Goal: Task Accomplishment & Management: Manage account settings

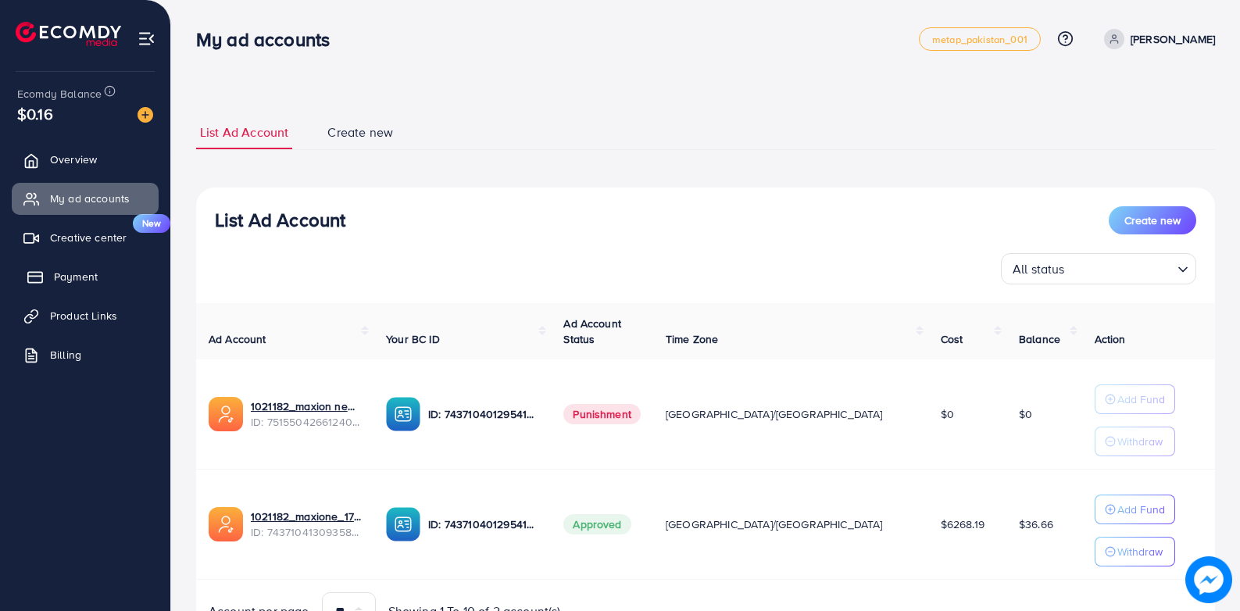
click at [114, 281] on link "Payment" at bounding box center [85, 276] width 147 height 31
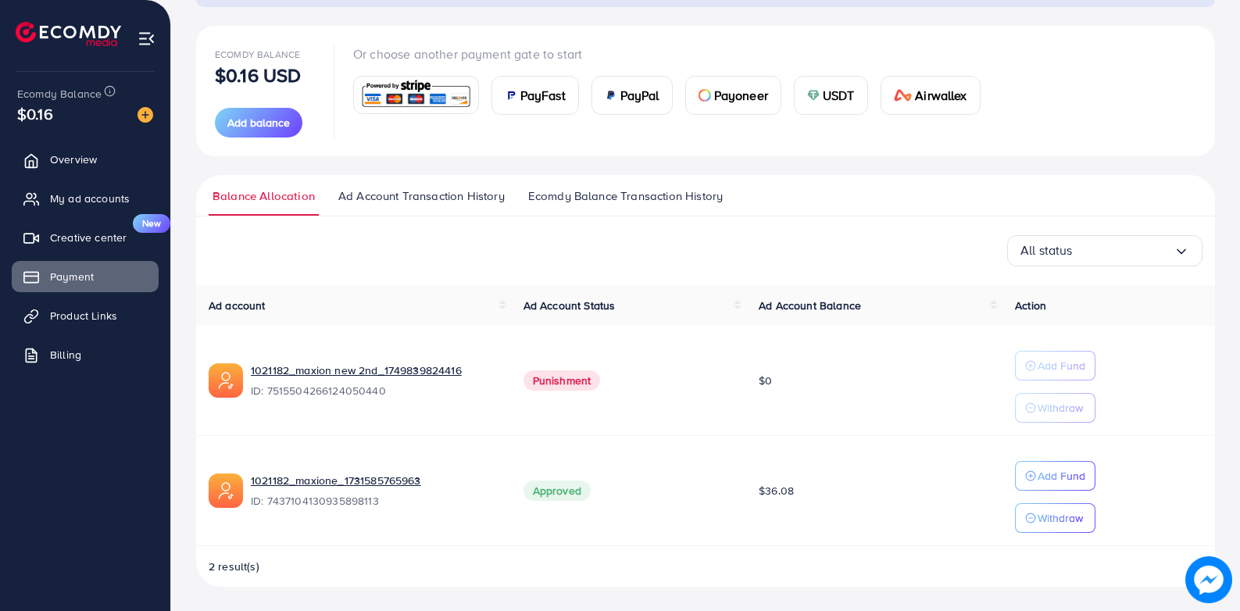
scroll to position [162, 0]
click at [279, 123] on span "Add balance" at bounding box center [258, 122] width 63 height 16
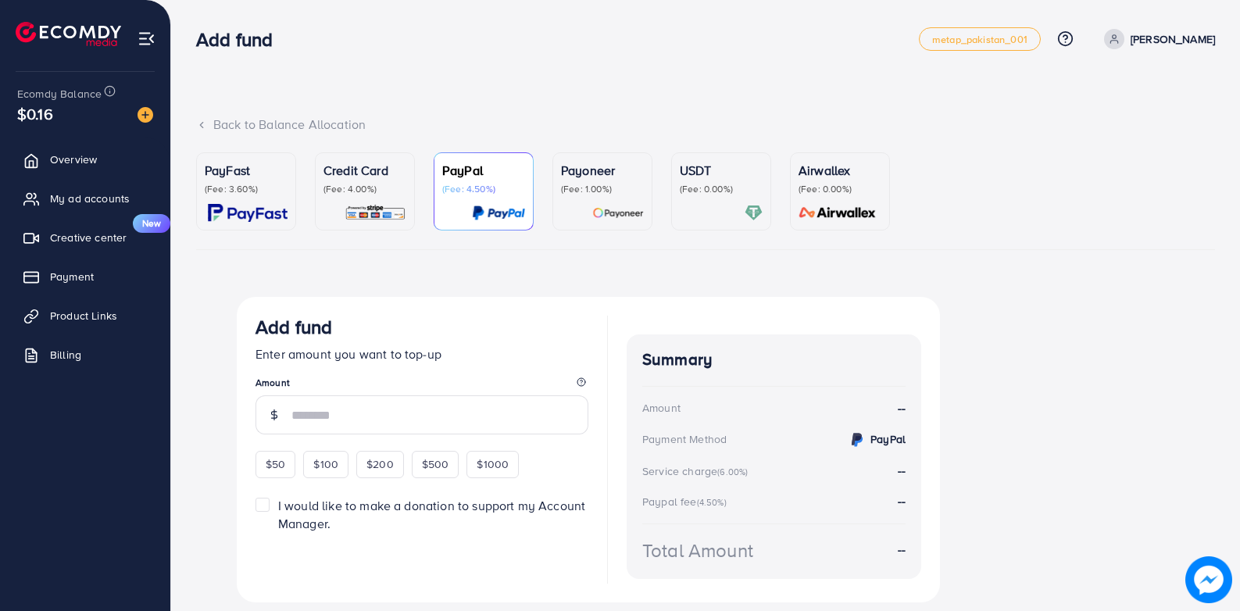
click at [704, 187] on p "(Fee: 0.00%)" at bounding box center [721, 189] width 83 height 13
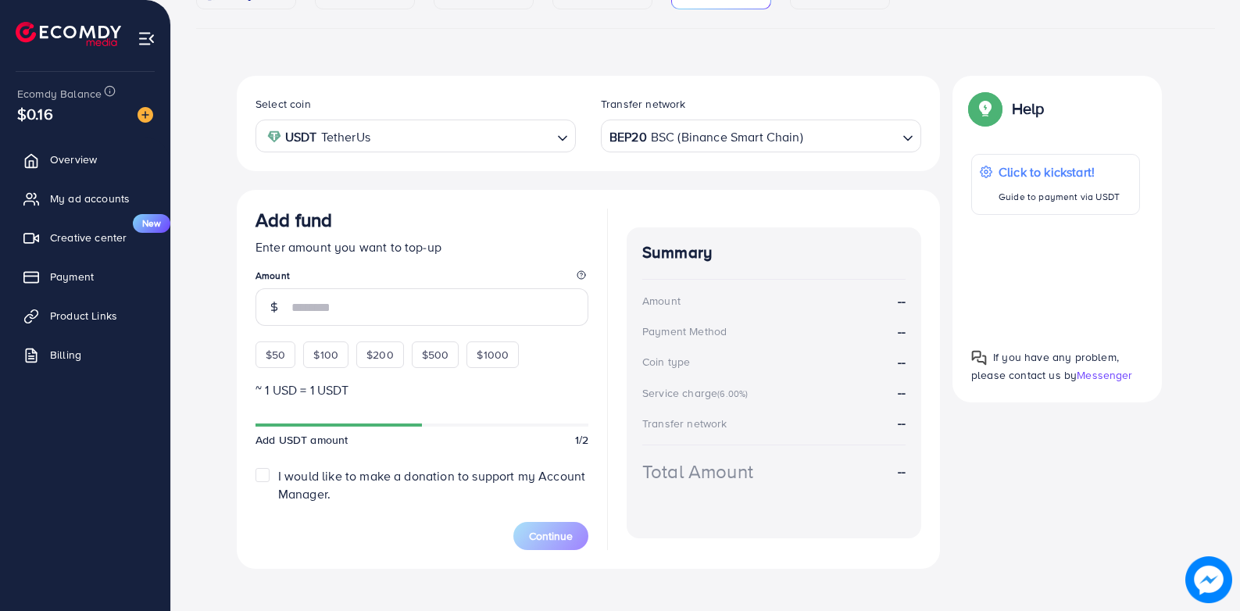
scroll to position [235, 0]
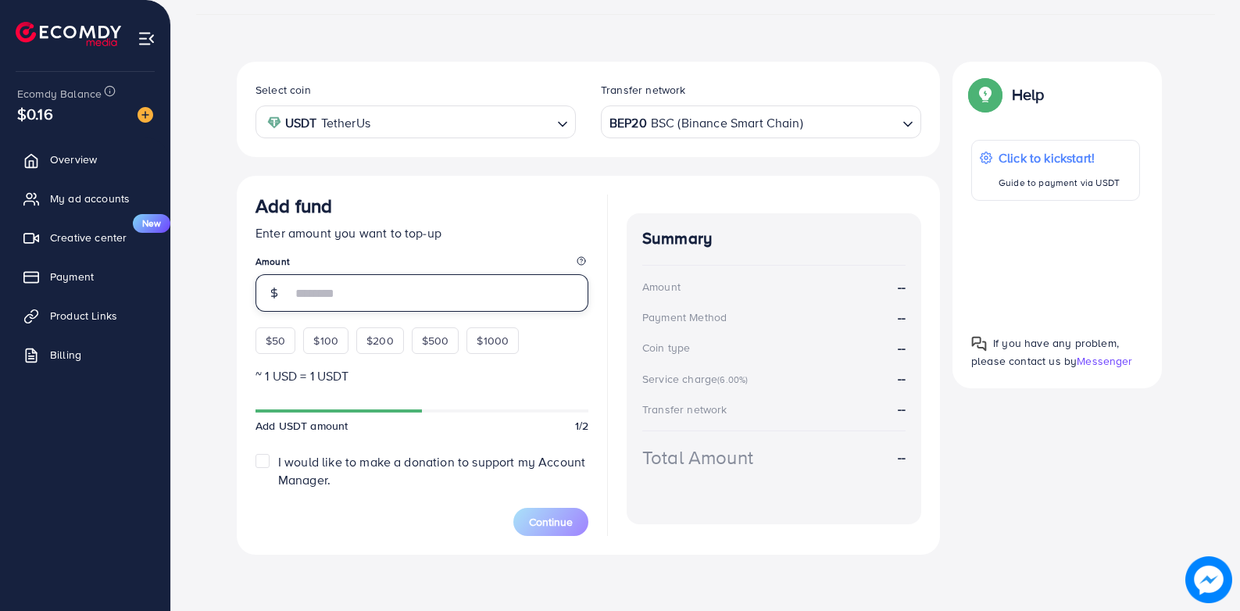
click at [413, 294] on input "number" at bounding box center [439, 293] width 297 height 38
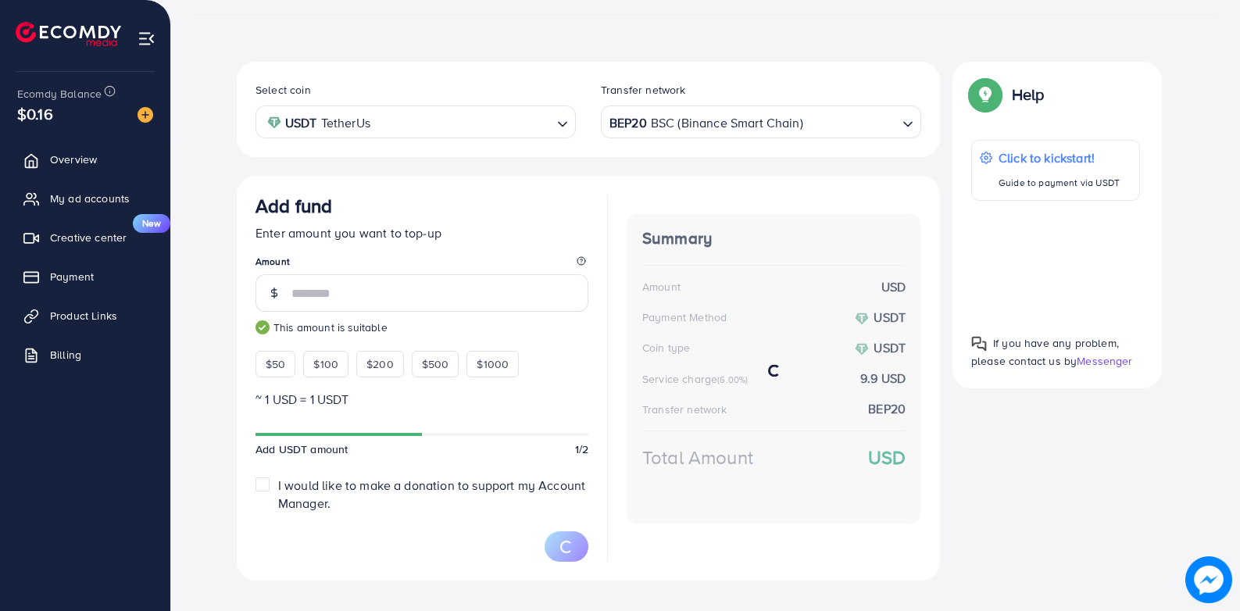
click at [207, 293] on div "Select coin USDT TetherUs Loading... Transfer network BEP20 BSC (Binance Smart …" at bounding box center [705, 327] width 1019 height 531
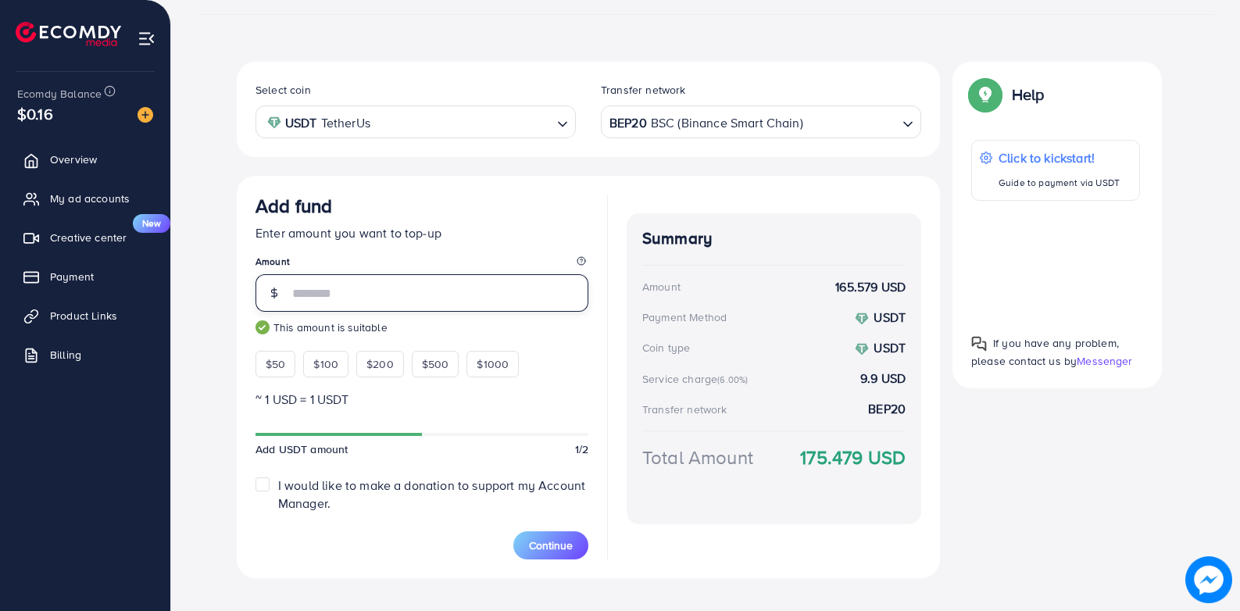
drag, startPoint x: 335, startPoint y: 286, endPoint x: 253, endPoint y: 296, distance: 82.7
click at [253, 298] on div "Add fund Enter amount you want to top-up Amount *** This amount is suitable $50…" at bounding box center [588, 377] width 703 height 402
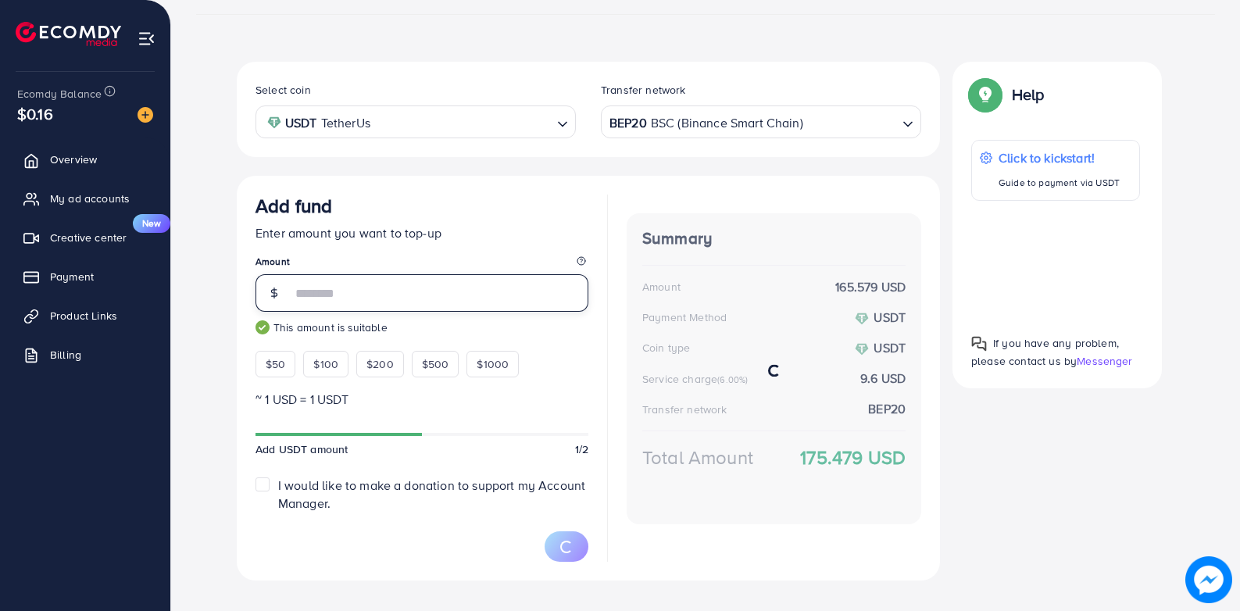
type input "***"
click at [200, 299] on div "Select coin USDT TetherUs Loading... Transfer network BEP20 BSC (Binance Smart …" at bounding box center [705, 327] width 1019 height 531
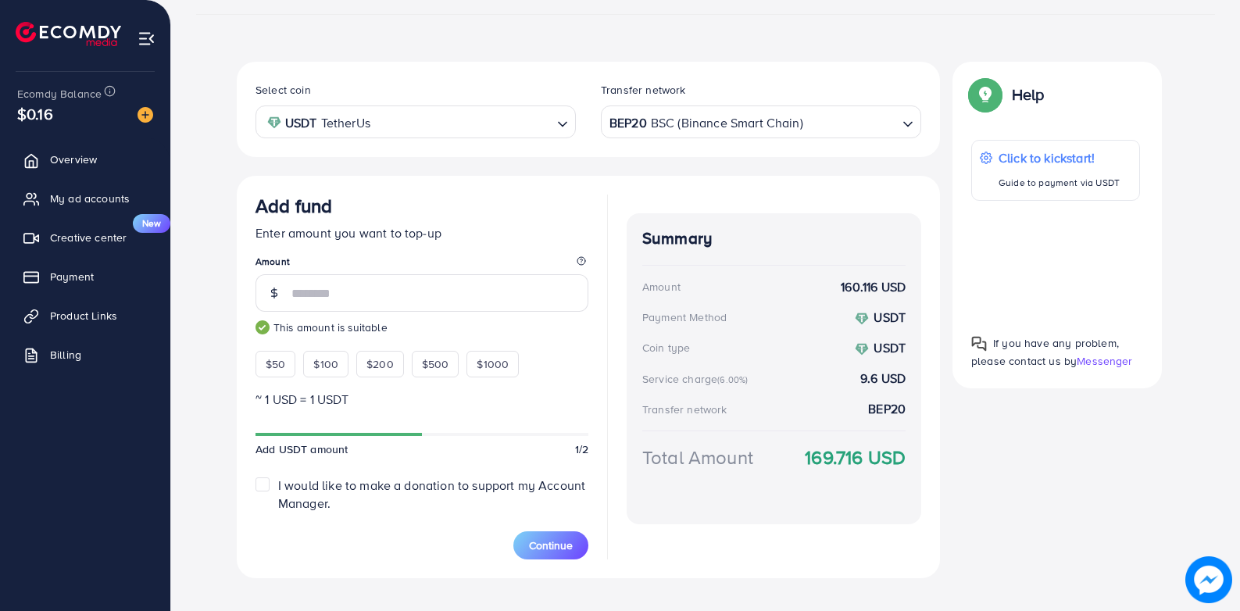
scroll to position [259, 0]
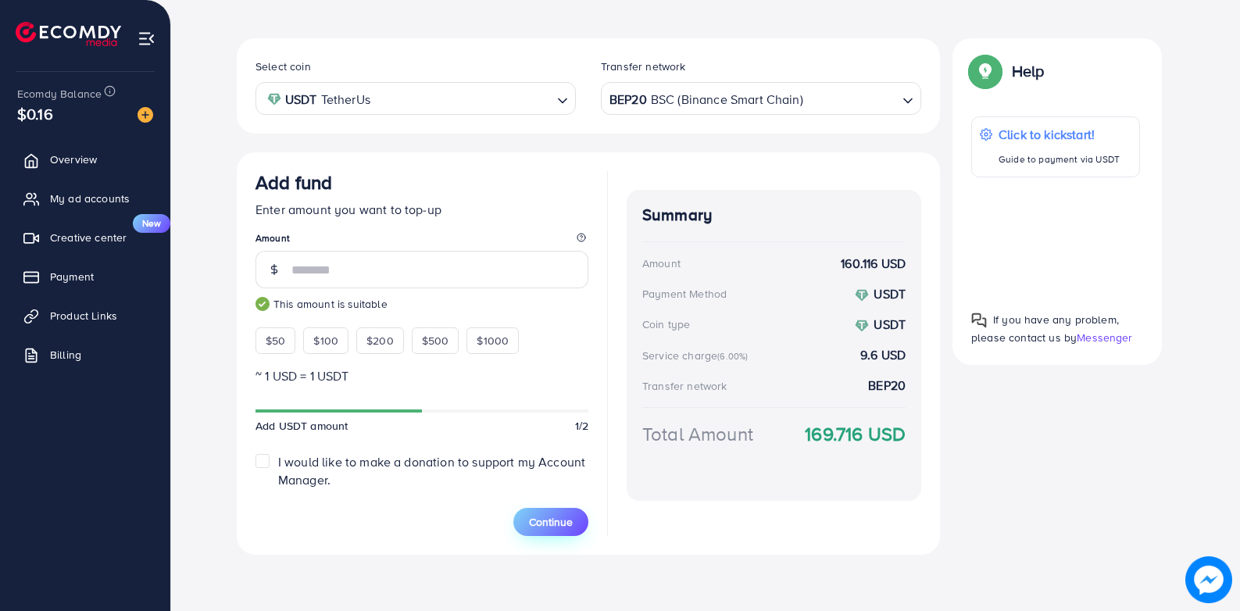
click at [564, 526] on span "Continue" at bounding box center [551, 522] width 44 height 16
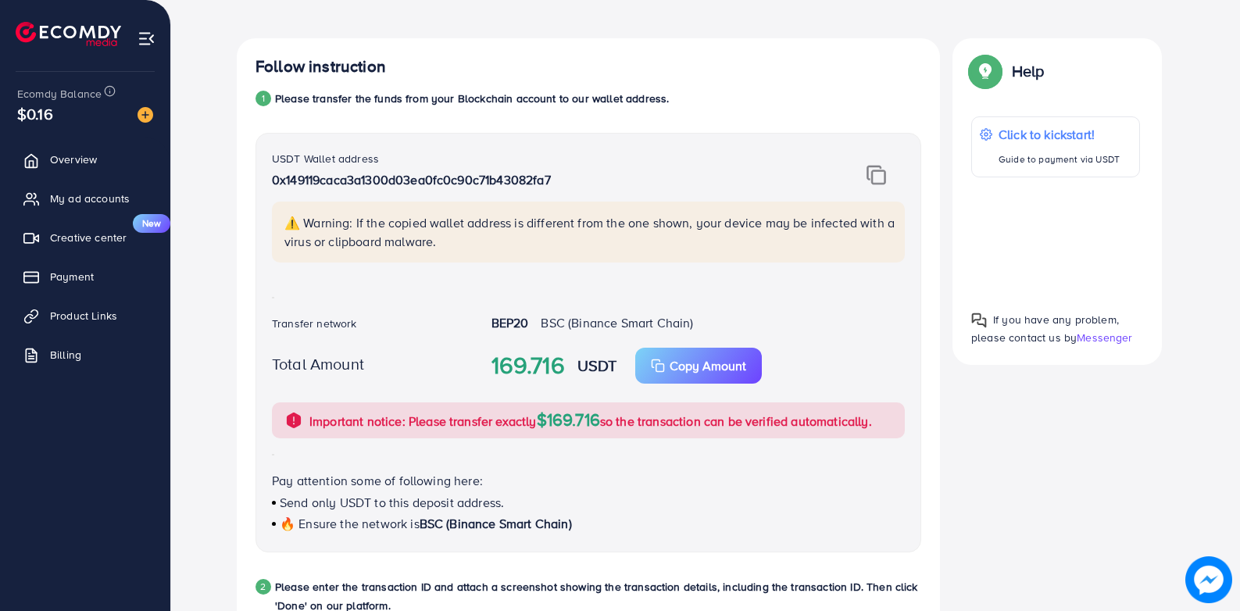
click at [877, 181] on img at bounding box center [876, 175] width 20 height 20
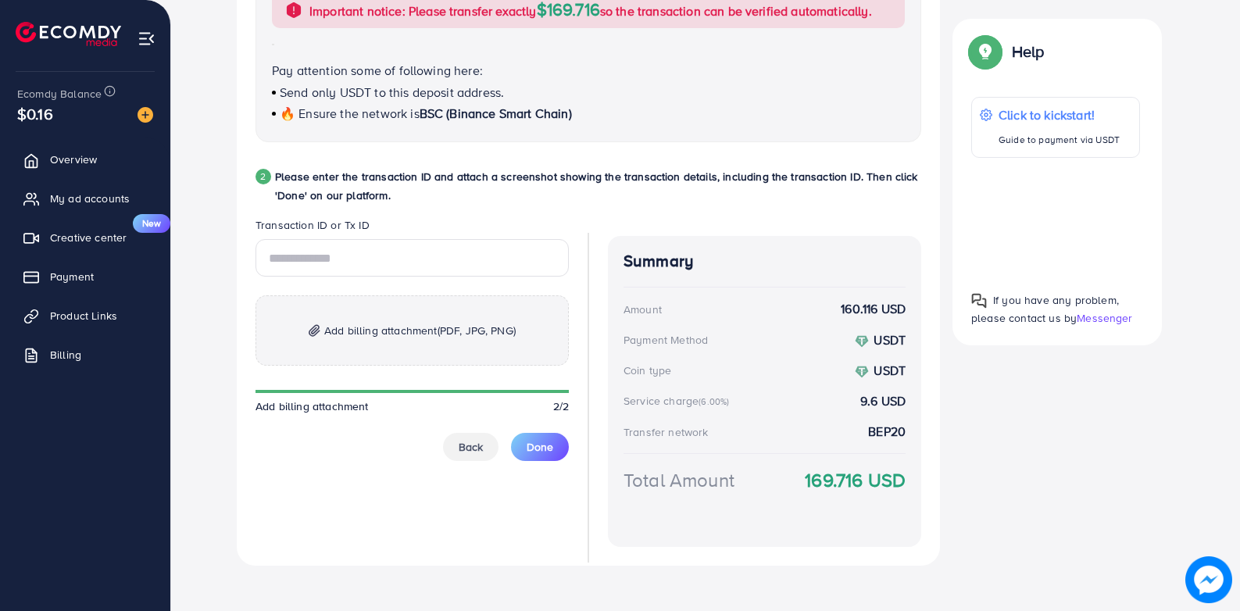
scroll to position [680, 0]
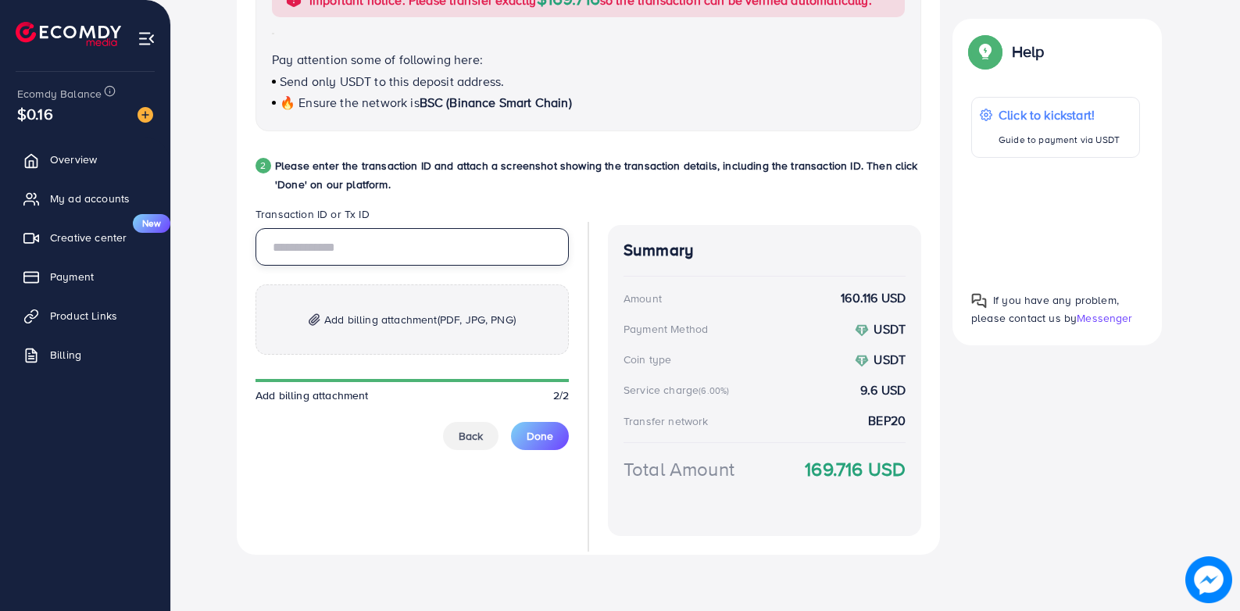
click at [371, 254] on input "text" at bounding box center [411, 247] width 313 height 38
paste input "**********"
type input "**********"
click at [385, 334] on p "Add billing attachment (PDF, JPG, PNG)" at bounding box center [411, 319] width 313 height 70
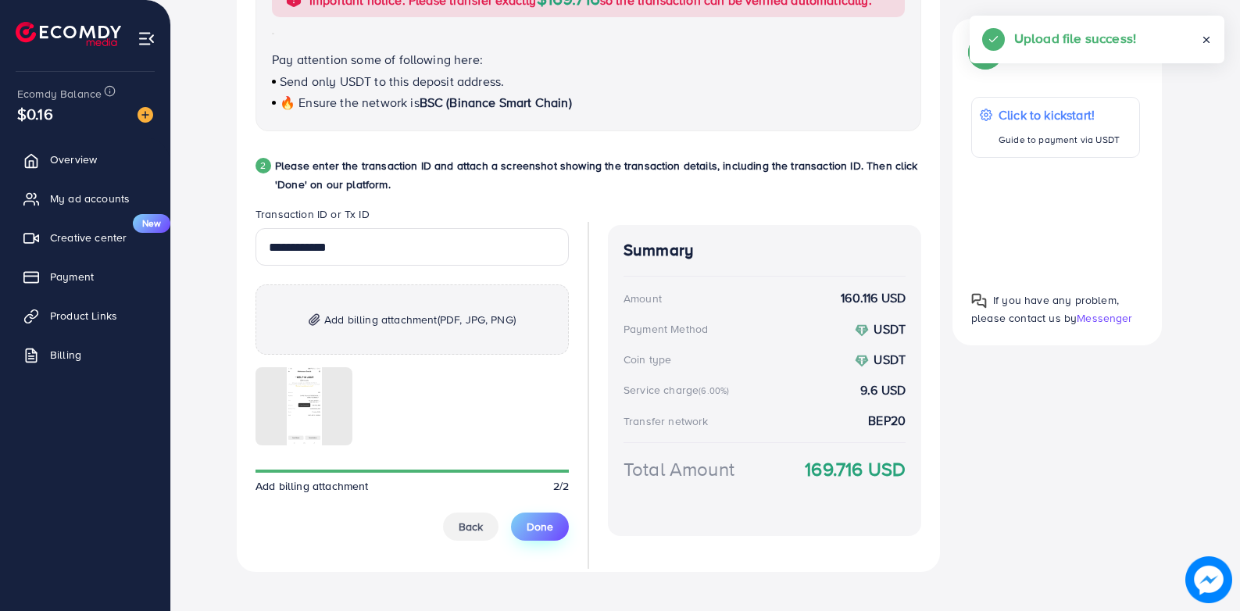
click at [548, 522] on span "Done" at bounding box center [540, 527] width 27 height 16
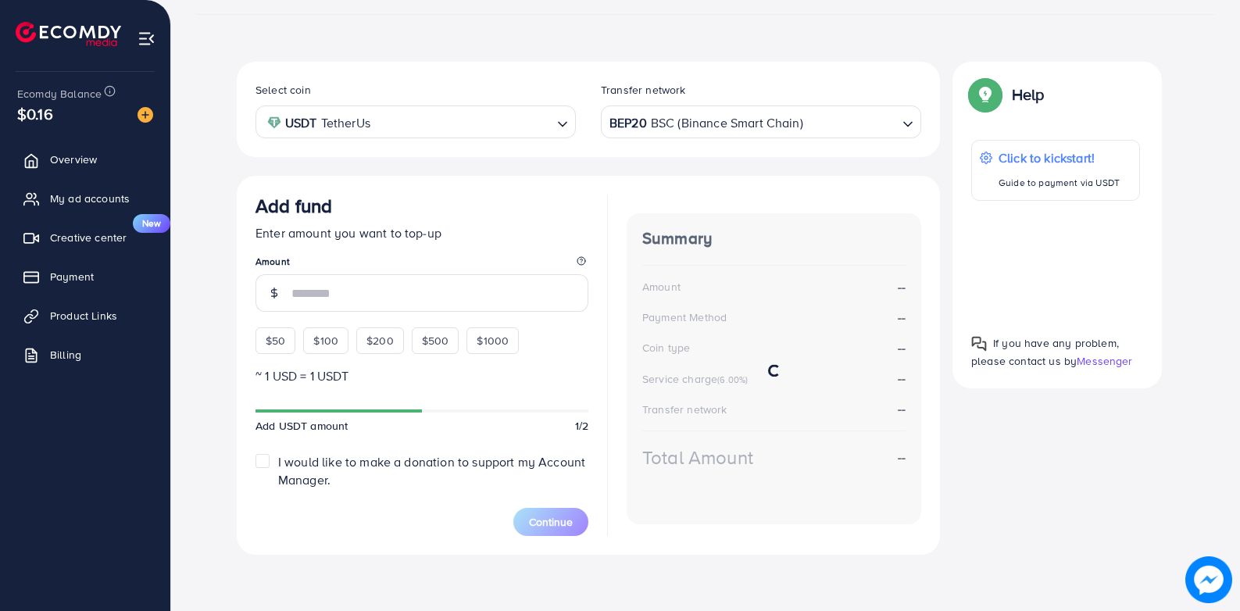
scroll to position [235, 0]
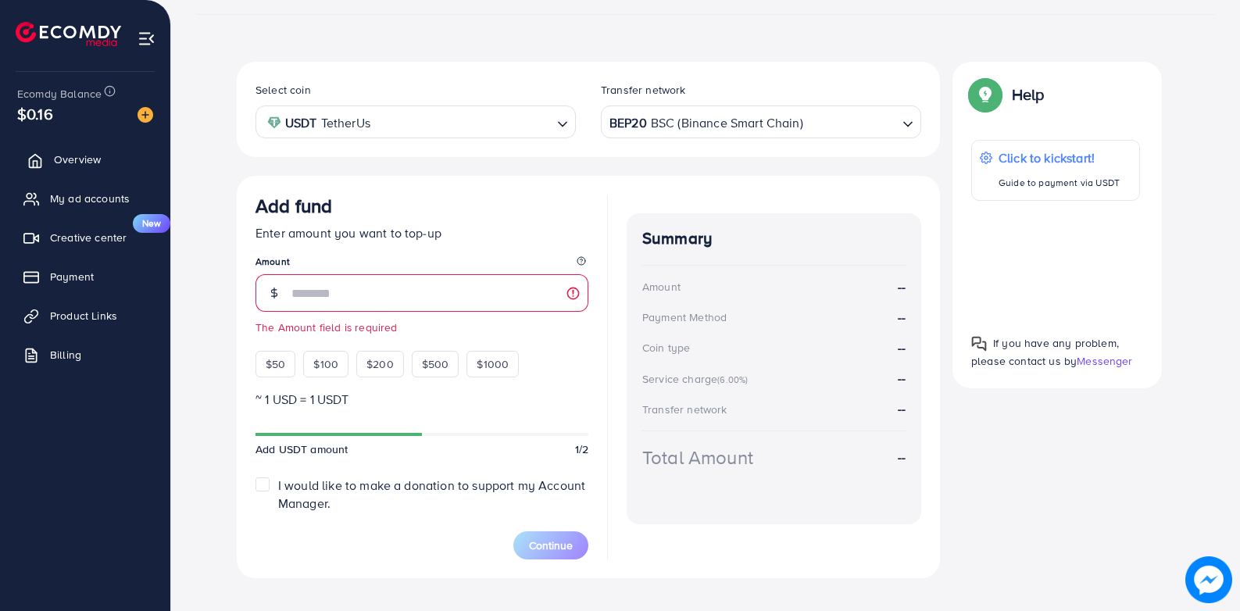
click at [105, 164] on link "Overview" at bounding box center [85, 159] width 147 height 31
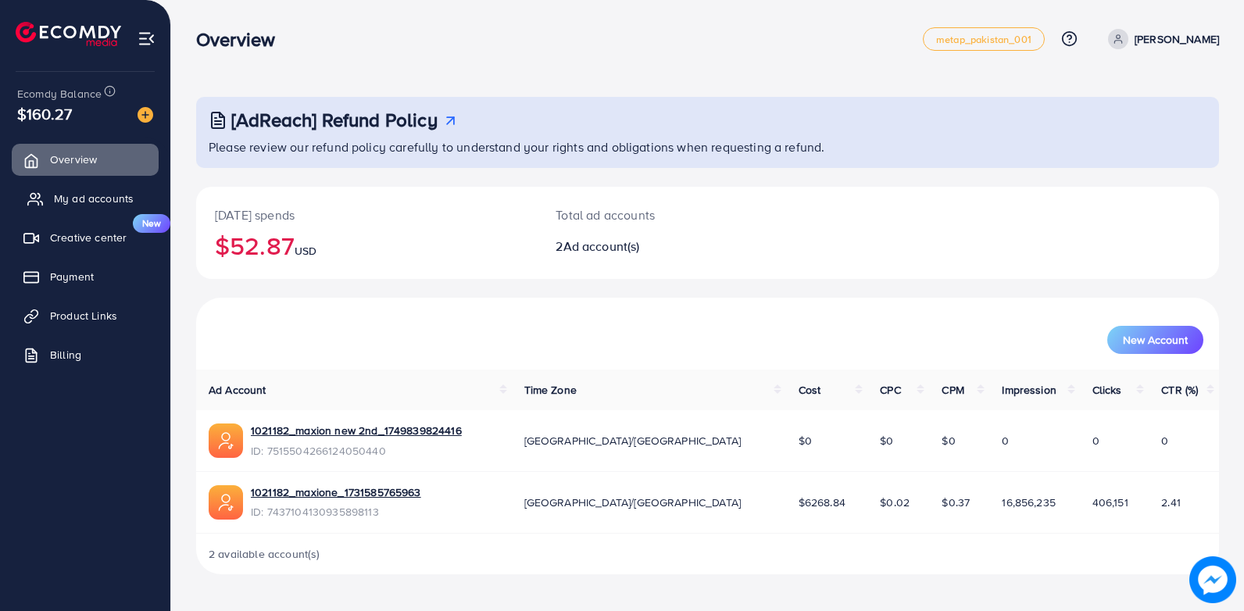
click at [90, 193] on span "My ad accounts" at bounding box center [94, 199] width 80 height 16
